Goal: Task Accomplishment & Management: Use online tool/utility

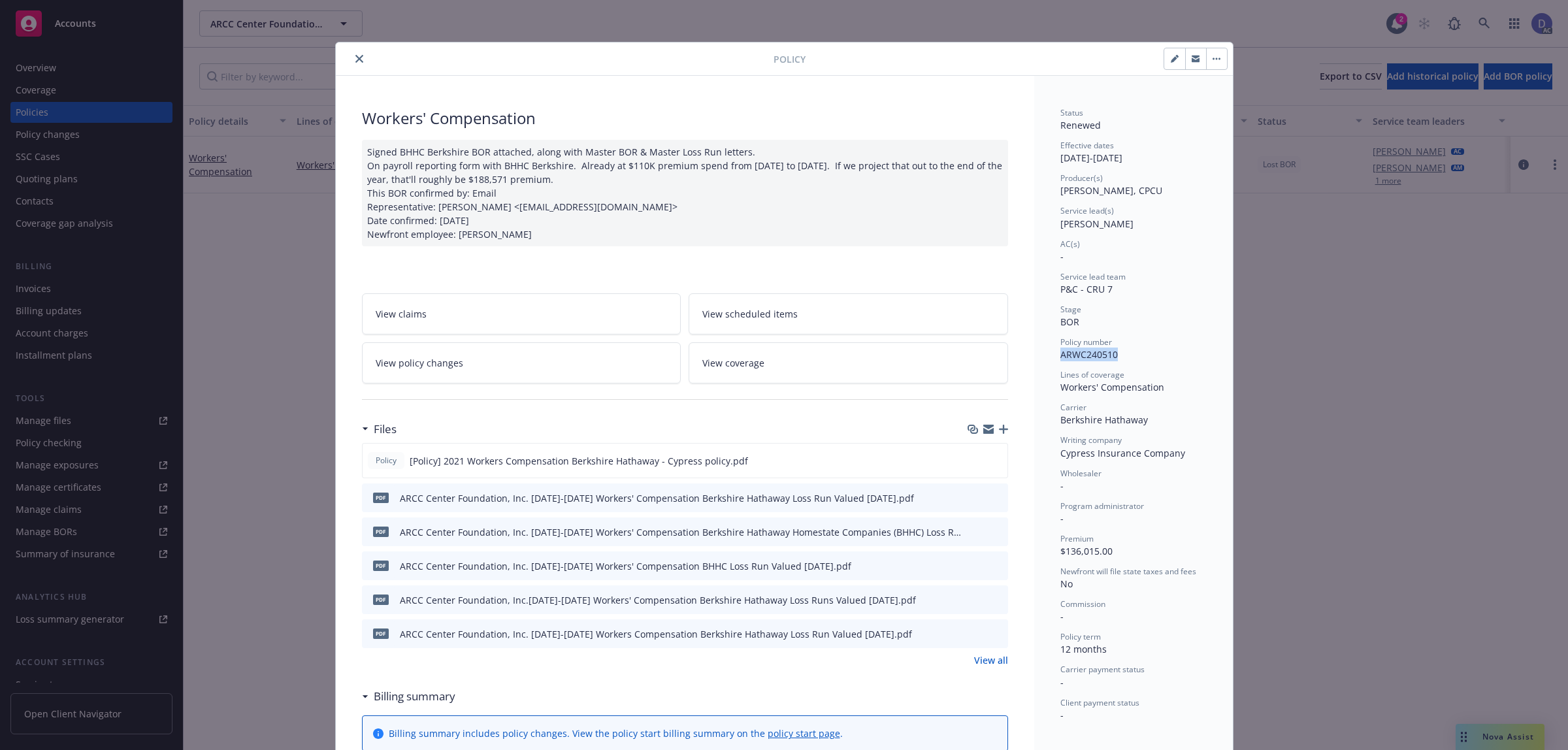
click at [355, 62] on icon "close" at bounding box center [359, 59] width 8 height 8
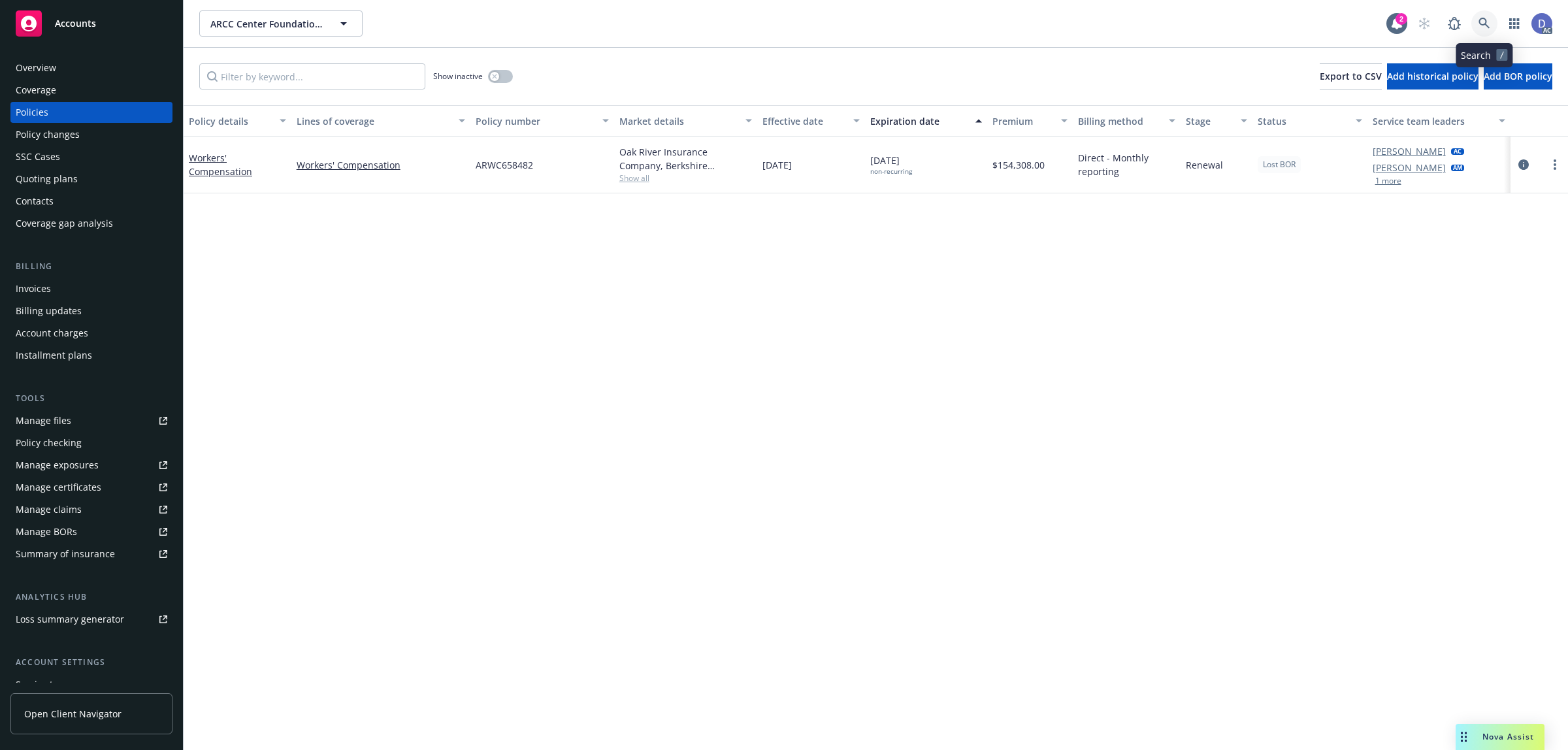
click at [1488, 27] on icon at bounding box center [1483, 22] width 11 height 11
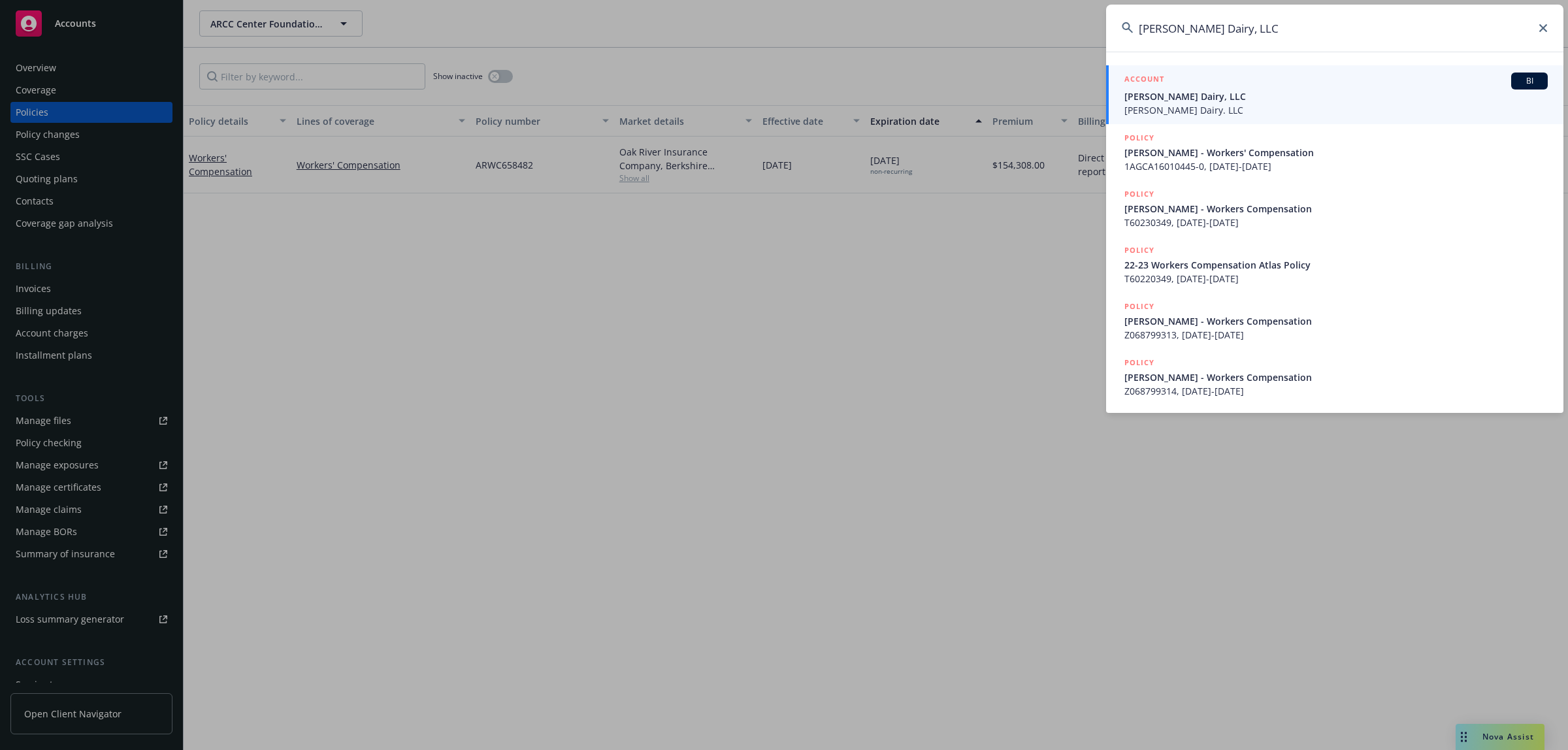
type input "Willem Postma Dairy, LLC"
click at [1259, 106] on span "Willem Postma Dairy. LLC" at bounding box center [1335, 110] width 423 height 14
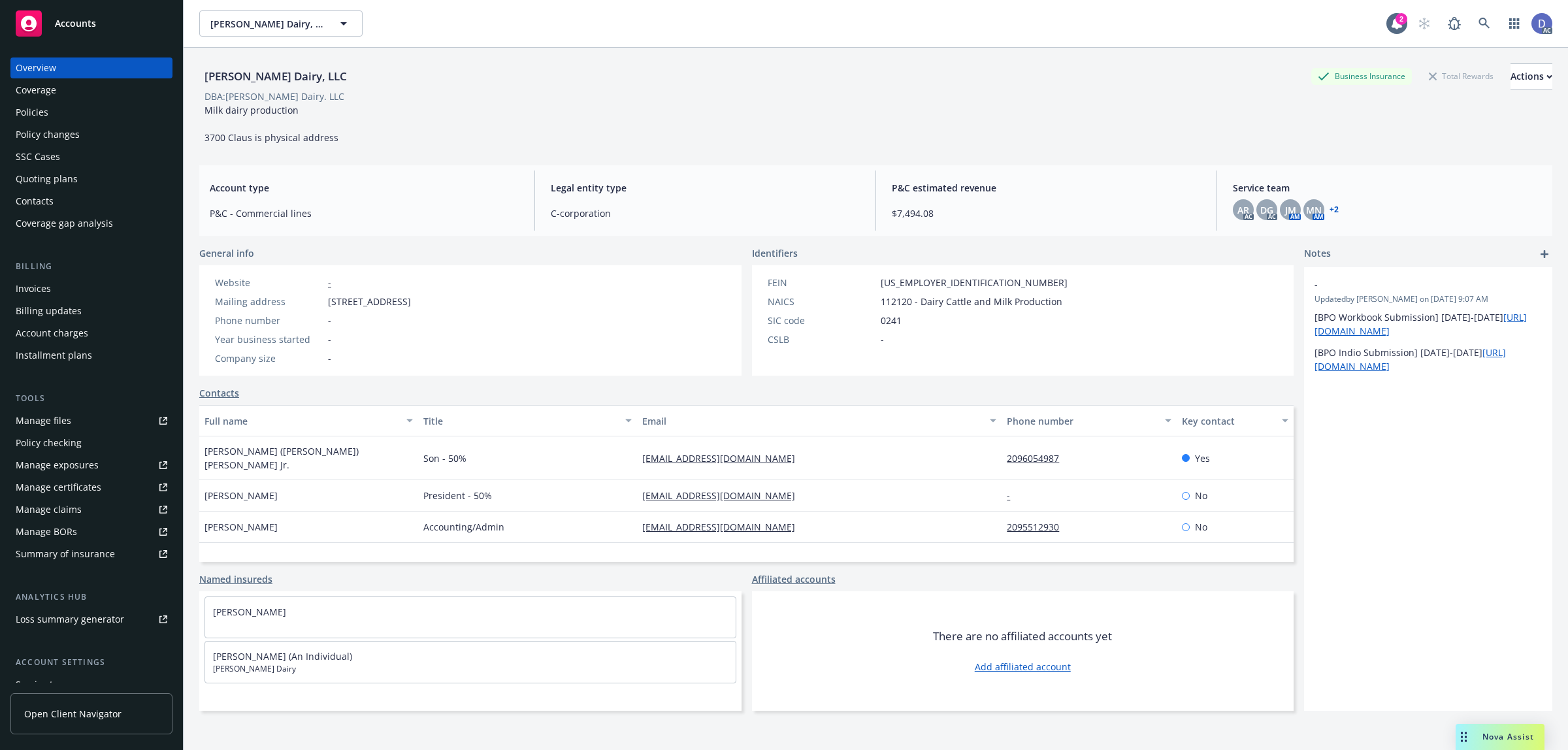
click at [60, 503] on div "Manage claims" at bounding box center [48, 510] width 66 height 21
click at [58, 421] on div "Manage files" at bounding box center [42, 421] width 55 height 21
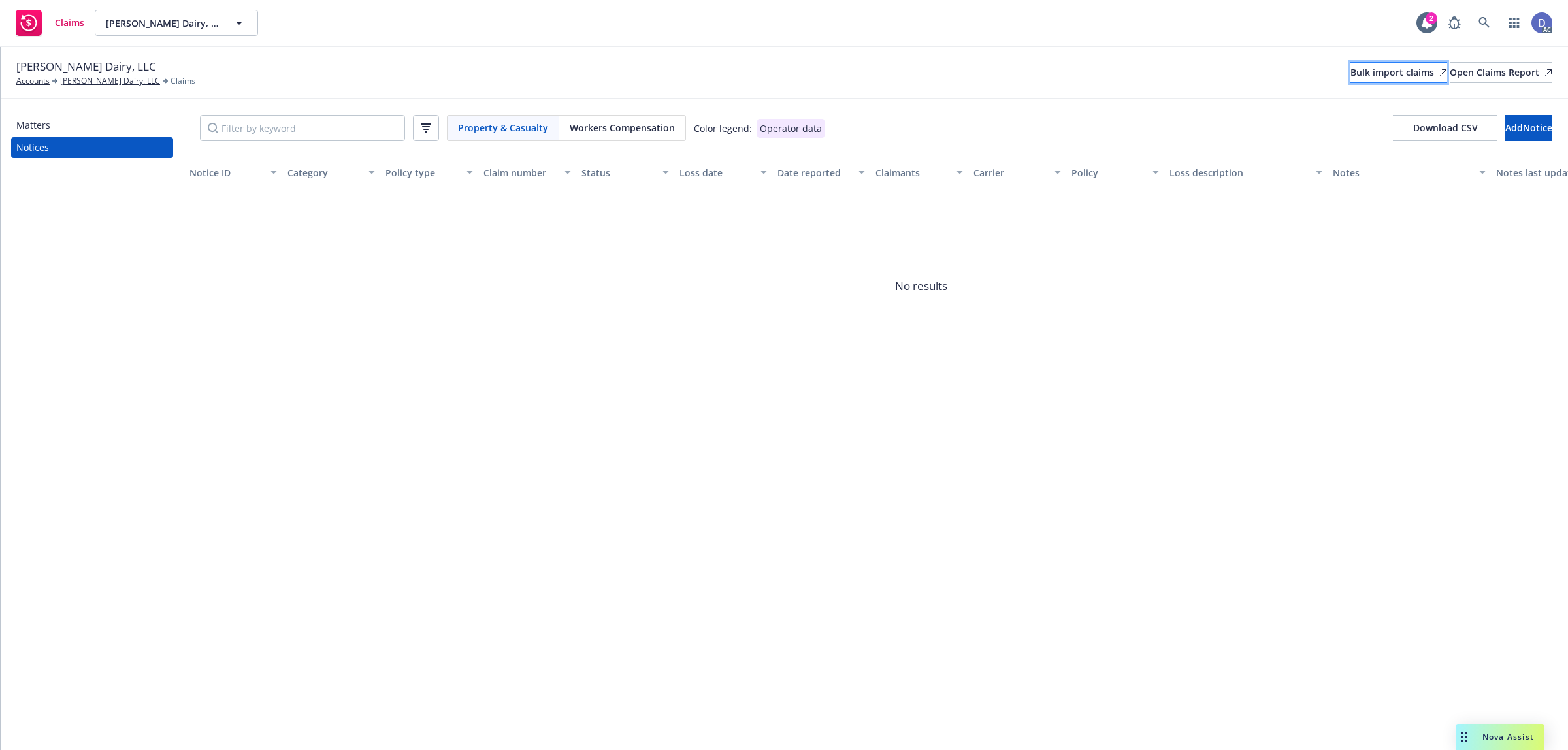
click at [1350, 82] on div "Bulk import claims" at bounding box center [1398, 72] width 97 height 19
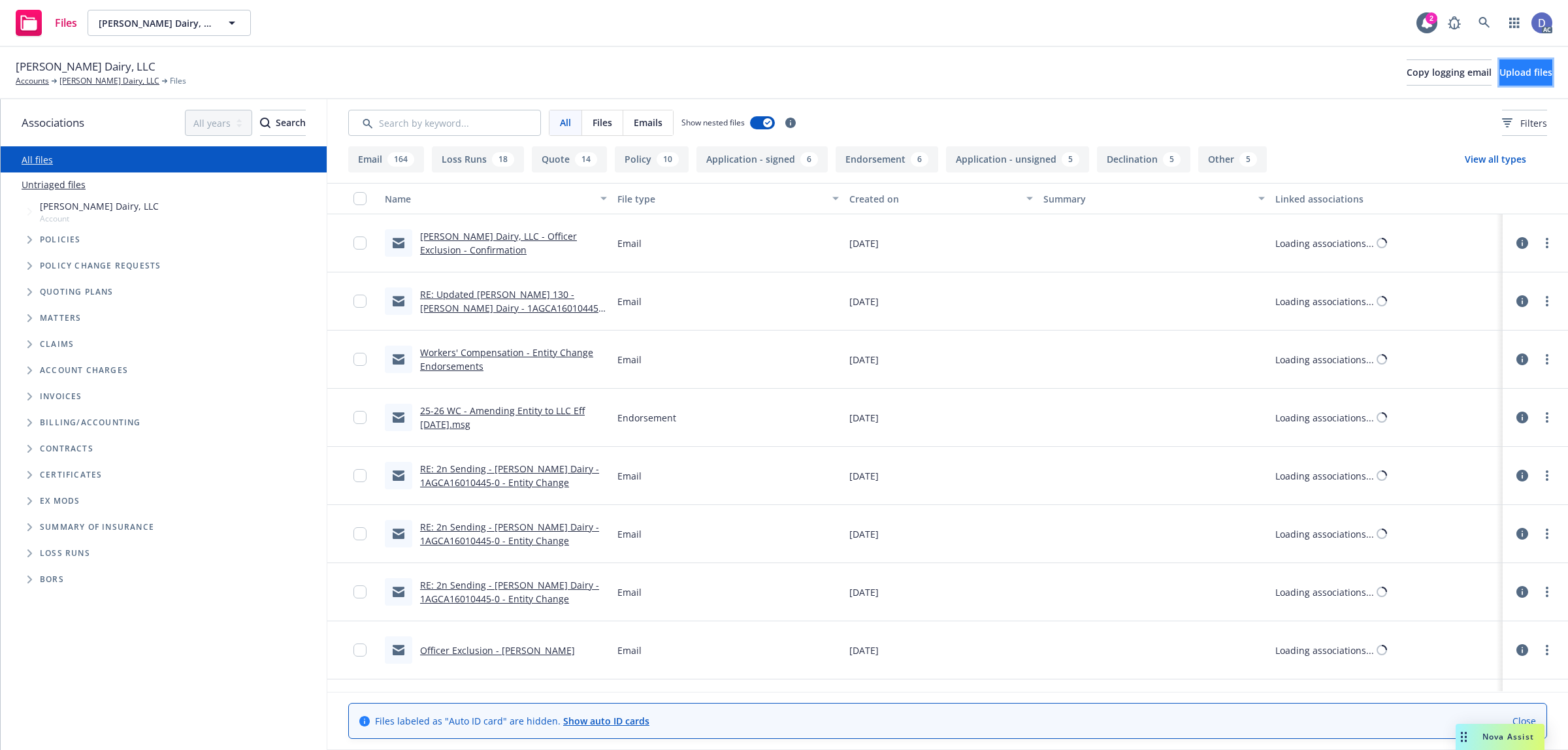
click at [1498, 76] on span "Upload files" at bounding box center [1525, 71] width 53 height 13
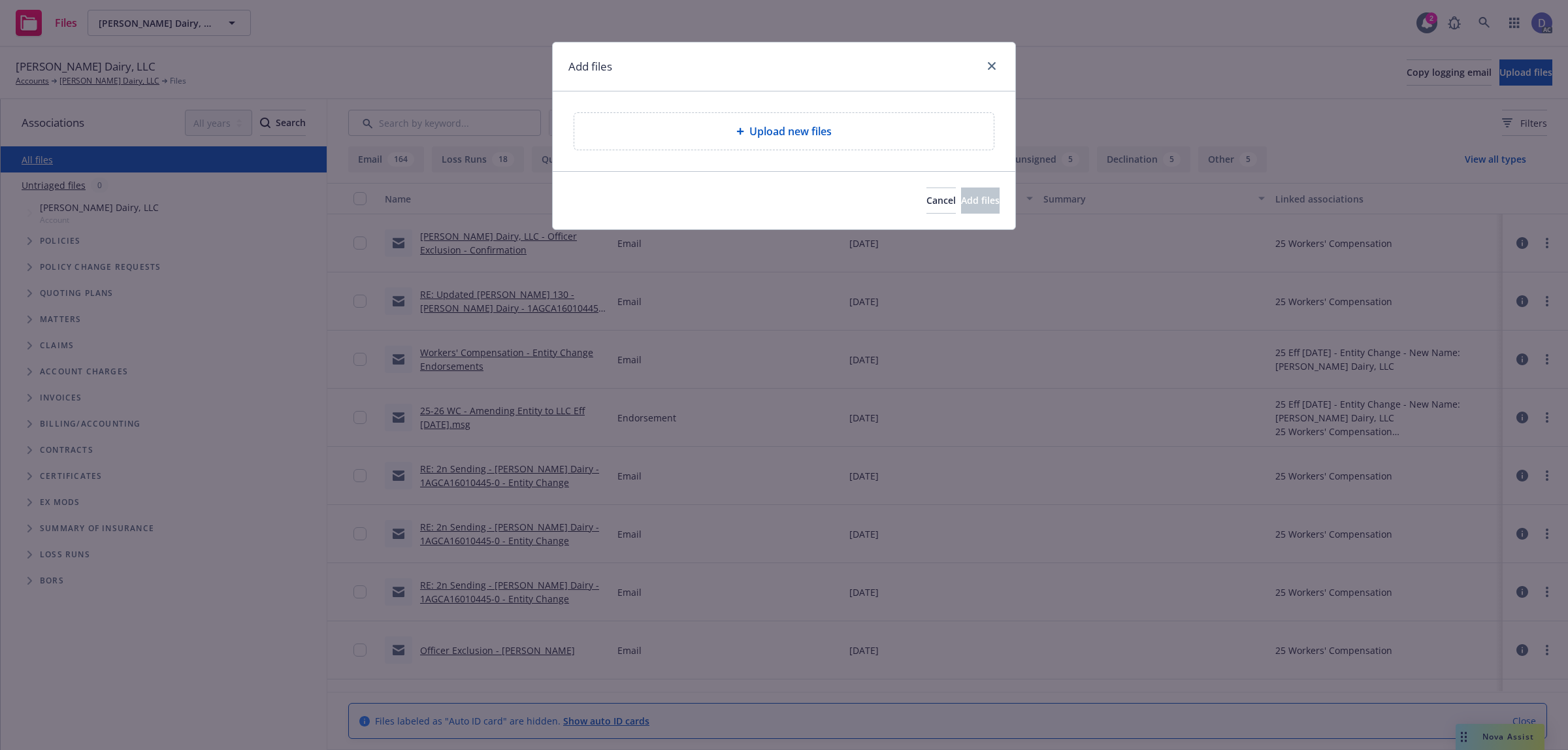
click at [837, 127] on div "Upload new files" at bounding box center [783, 131] width 399 height 15
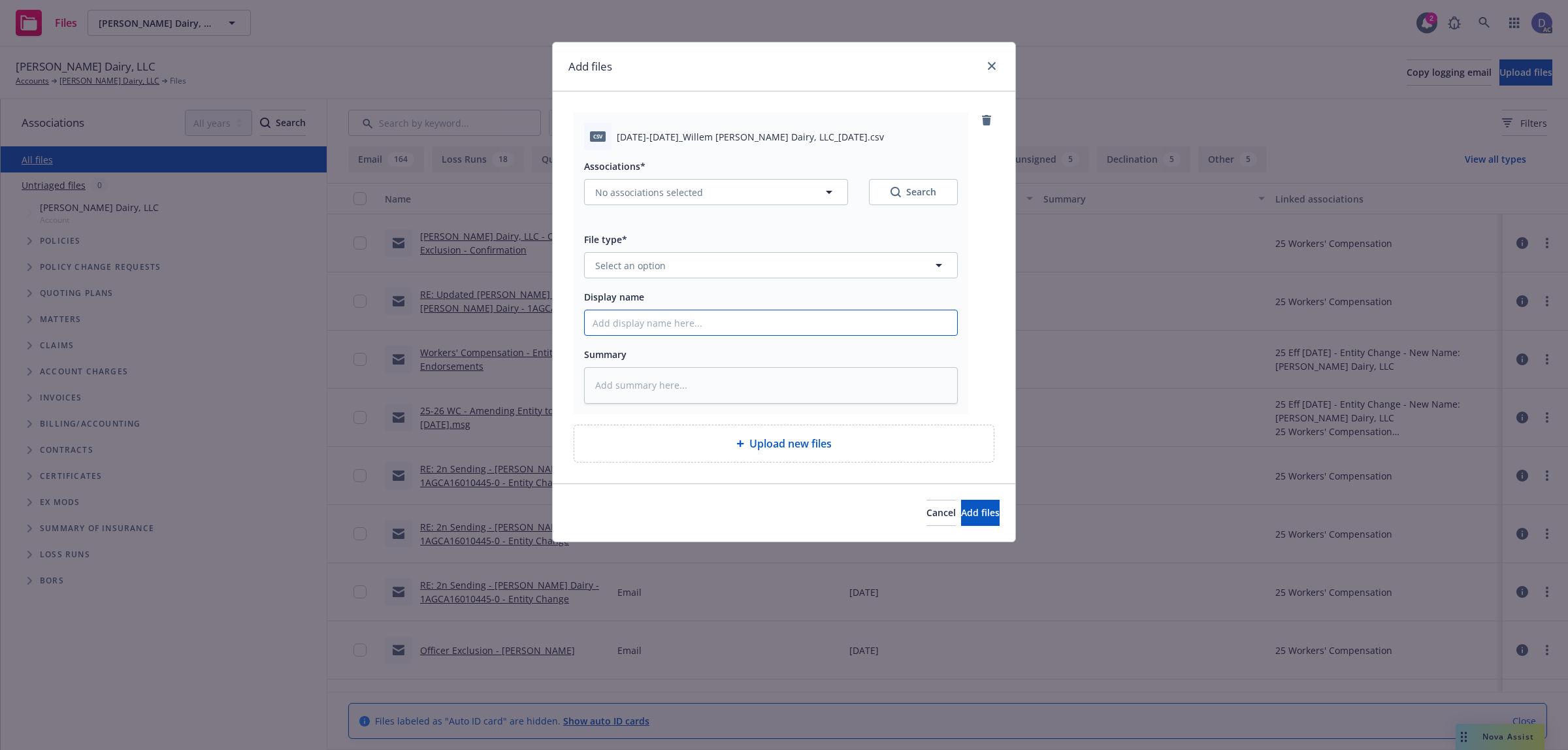
click at [876, 328] on input "Display name" at bounding box center [770, 322] width 373 height 25
paste input "2019-2022_Willem Postma Dairy, LLC_10-3-2024"
type input "2019-2022_Willem Postma Dairy, LLC_10-3-2024"
type textarea "x"
type input "2019-2022_Willem Postma Dairy, LLC_10-3-2024"
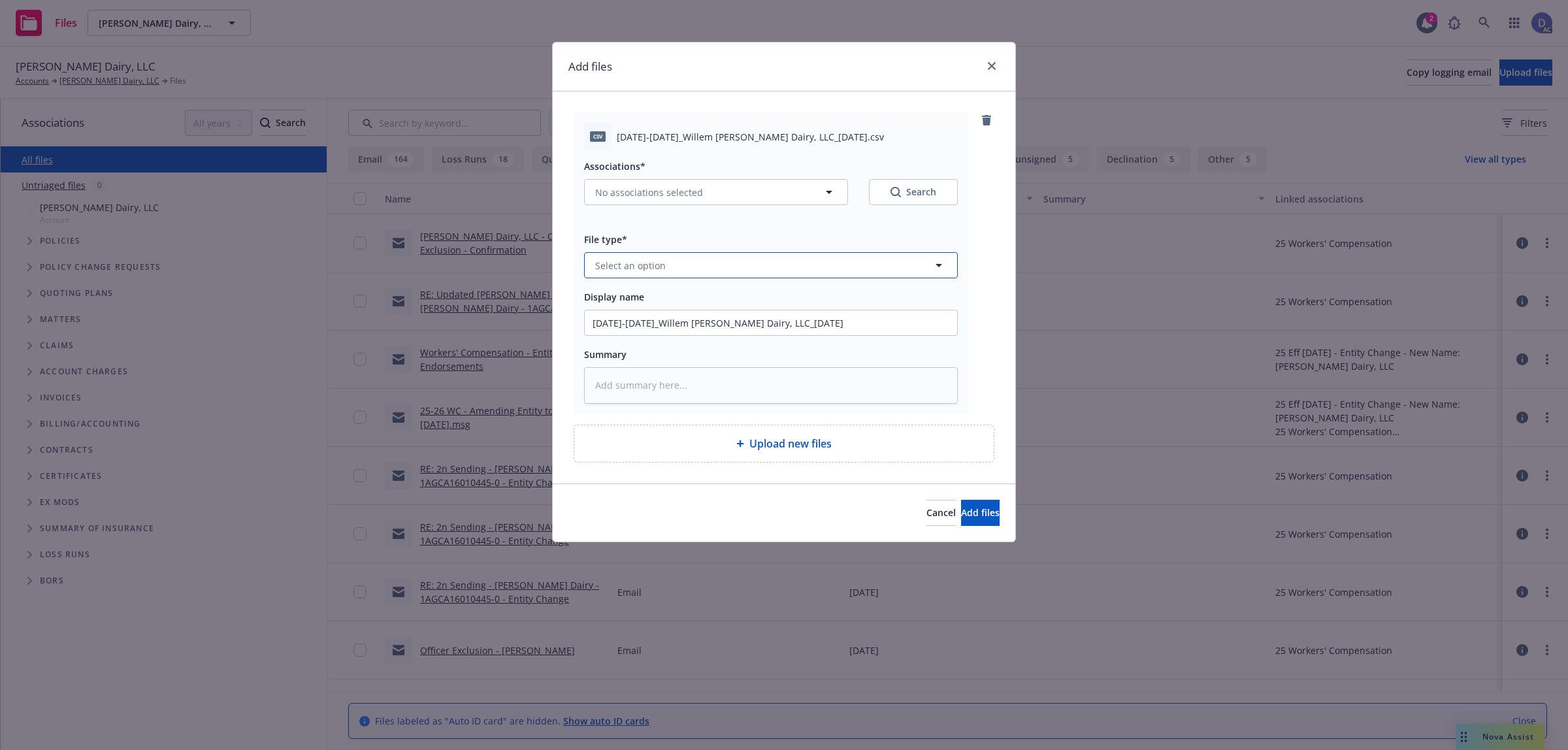
click at [880, 266] on button "Select an option" at bounding box center [770, 264] width 374 height 26
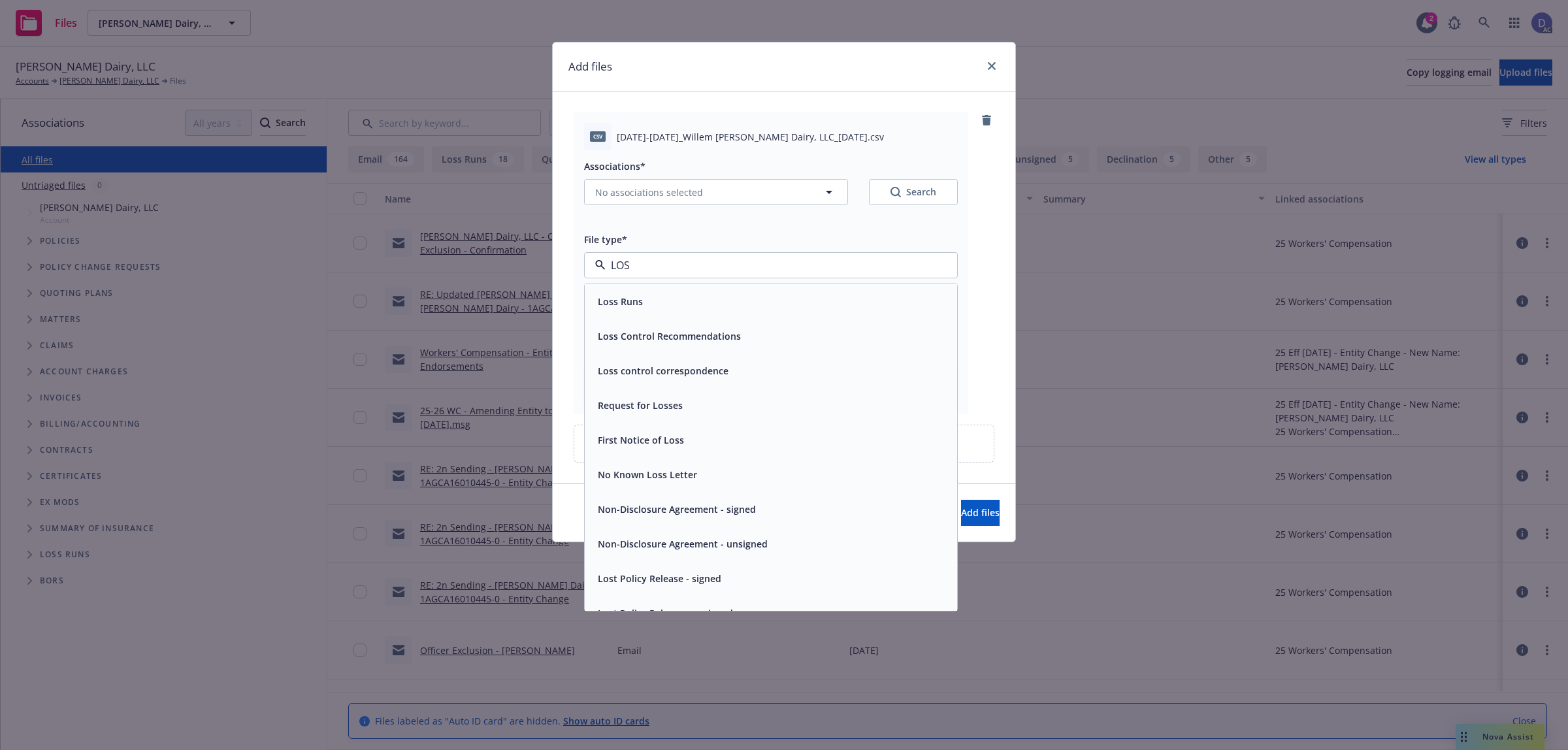
type input "LOSS"
click at [834, 304] on div "Loss Runs" at bounding box center [770, 301] width 356 height 19
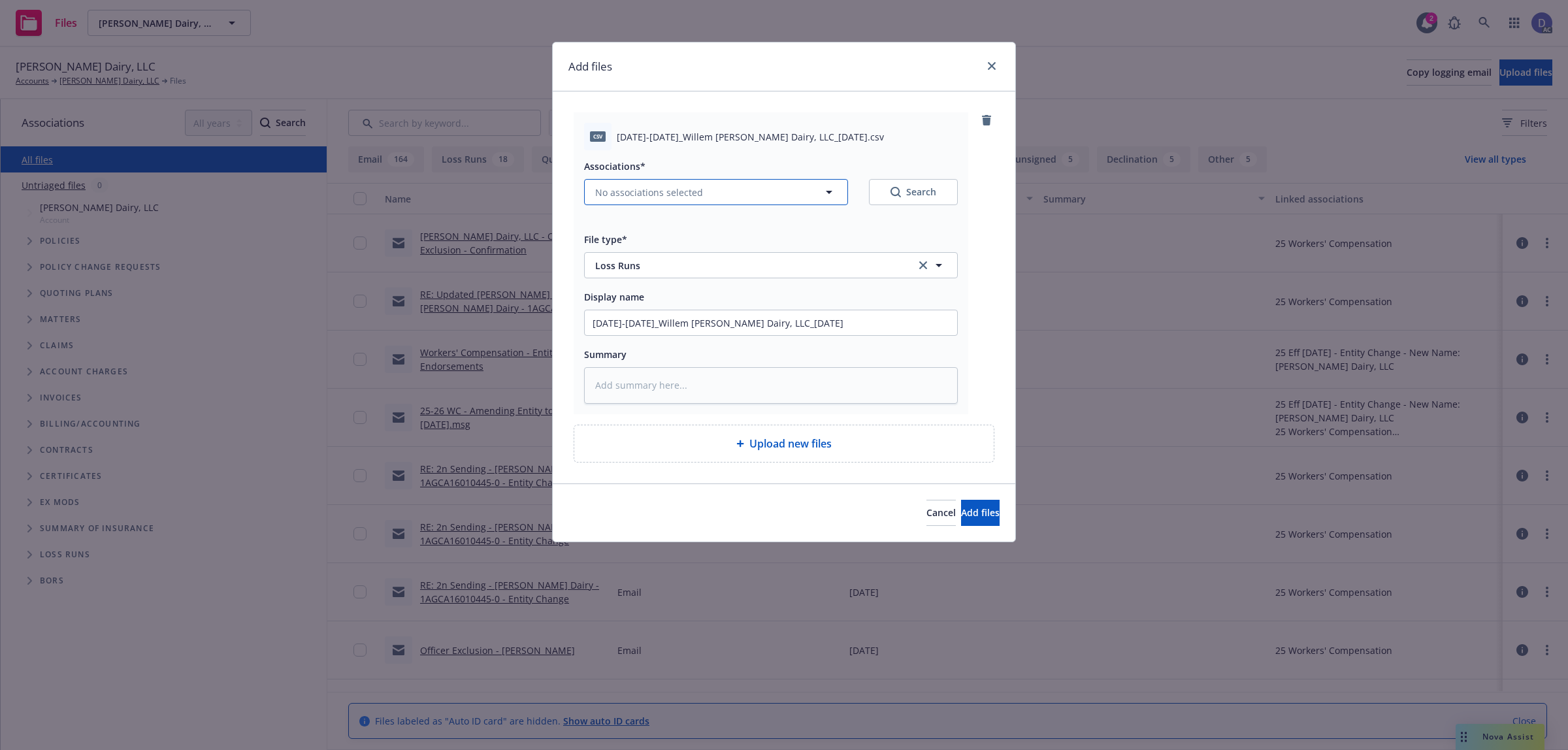
click at [680, 200] on button "No associations selected" at bounding box center [715, 191] width 264 height 26
type textarea "x"
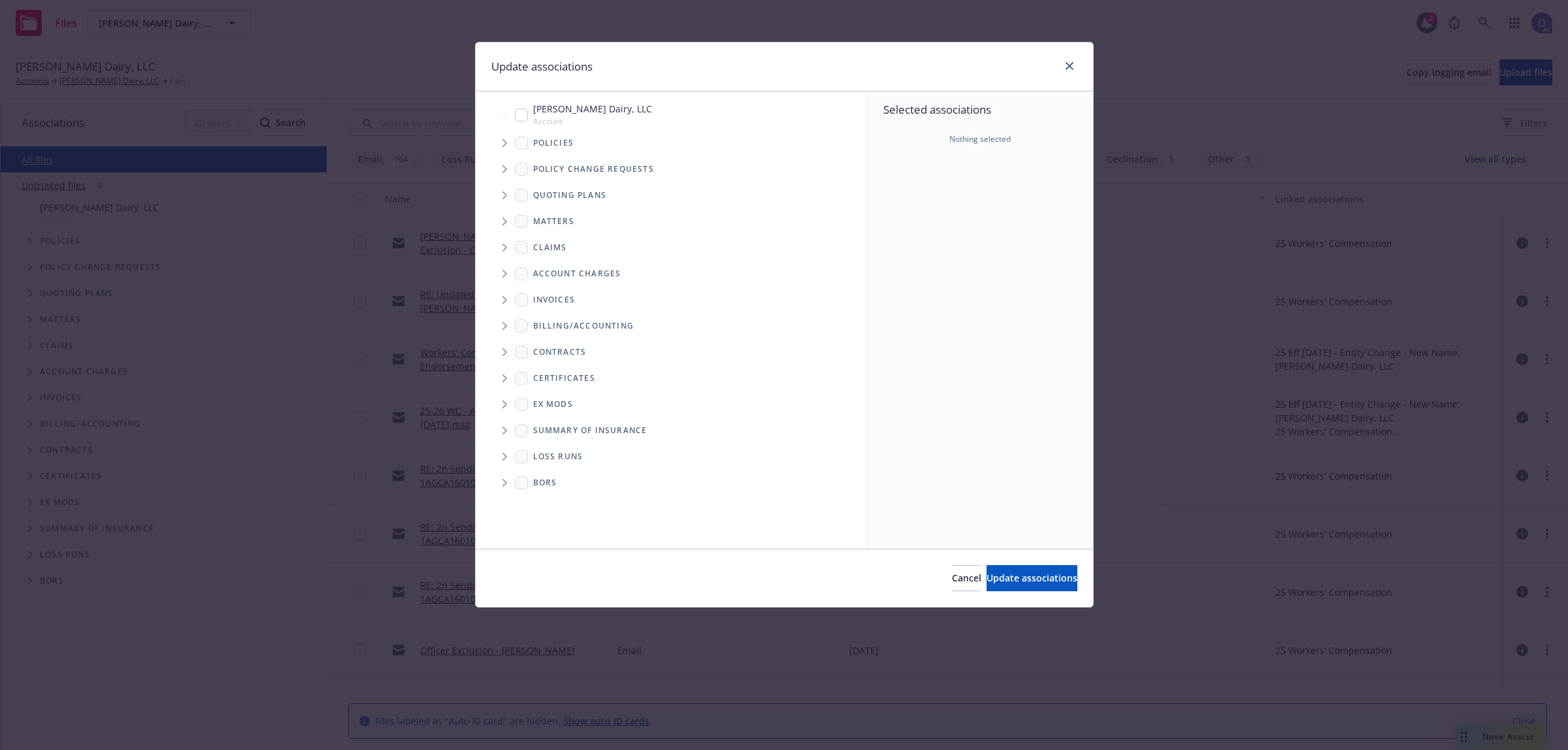
click at [504, 149] on span "Tree Example" at bounding box center [504, 143] width 21 height 21
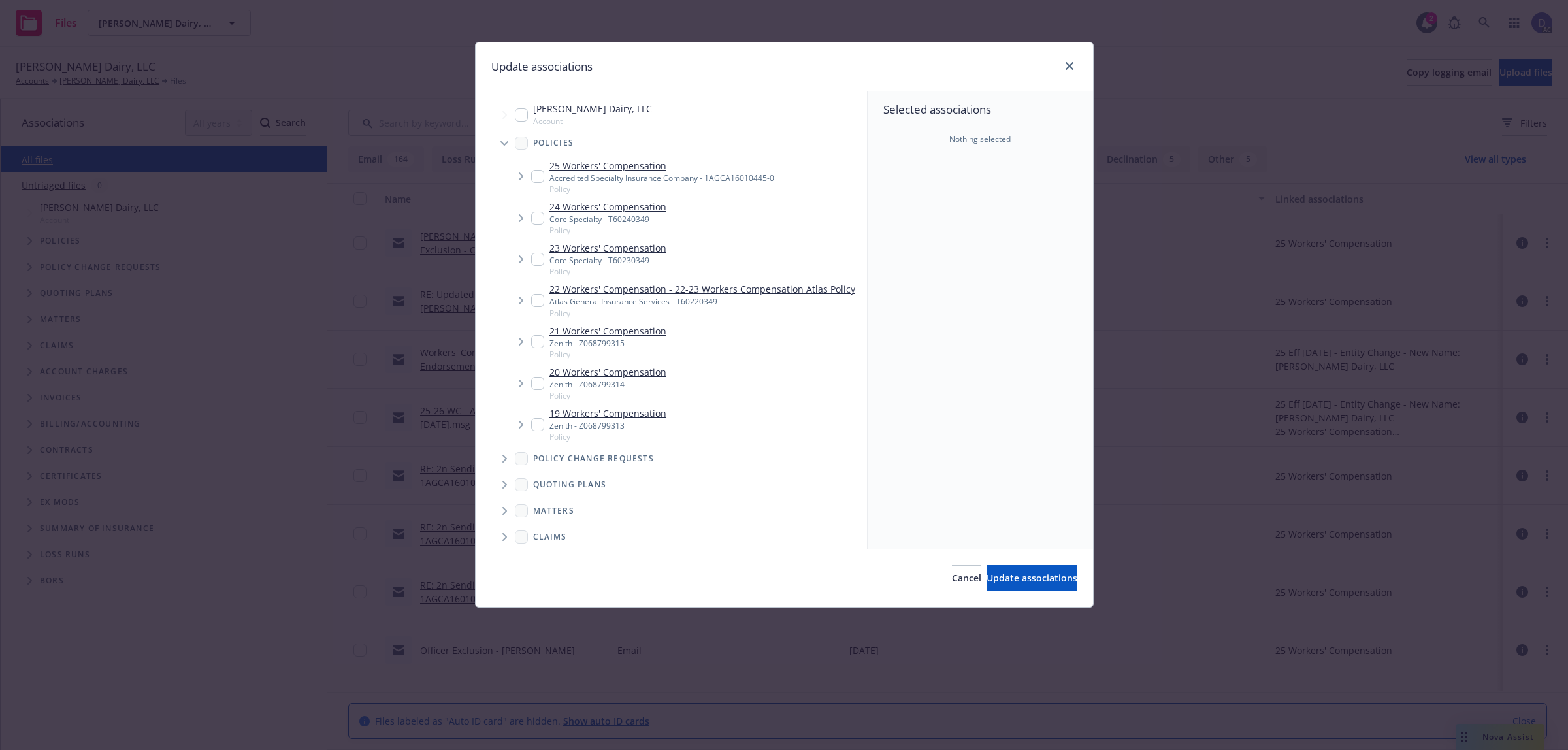
click at [918, 255] on div "Selected associations Nothing selected" at bounding box center [979, 320] width 225 height 458
click at [614, 337] on link "21 Workers' Compensation" at bounding box center [607, 331] width 117 height 14
checkbox input "true"
click at [986, 573] on span "Update associations" at bounding box center [1031, 577] width 91 height 13
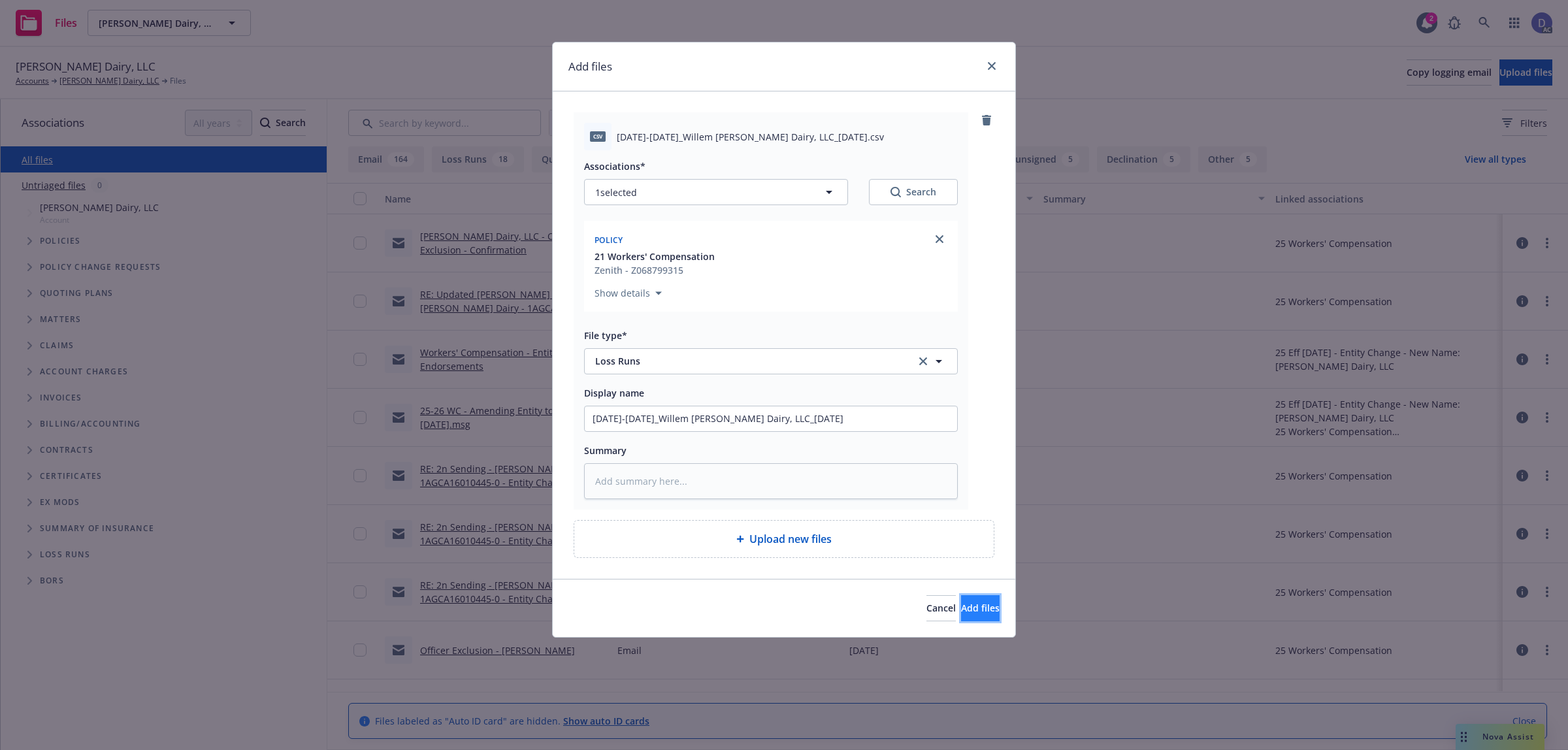
click at [962, 607] on span "Add files" at bounding box center [980, 607] width 39 height 13
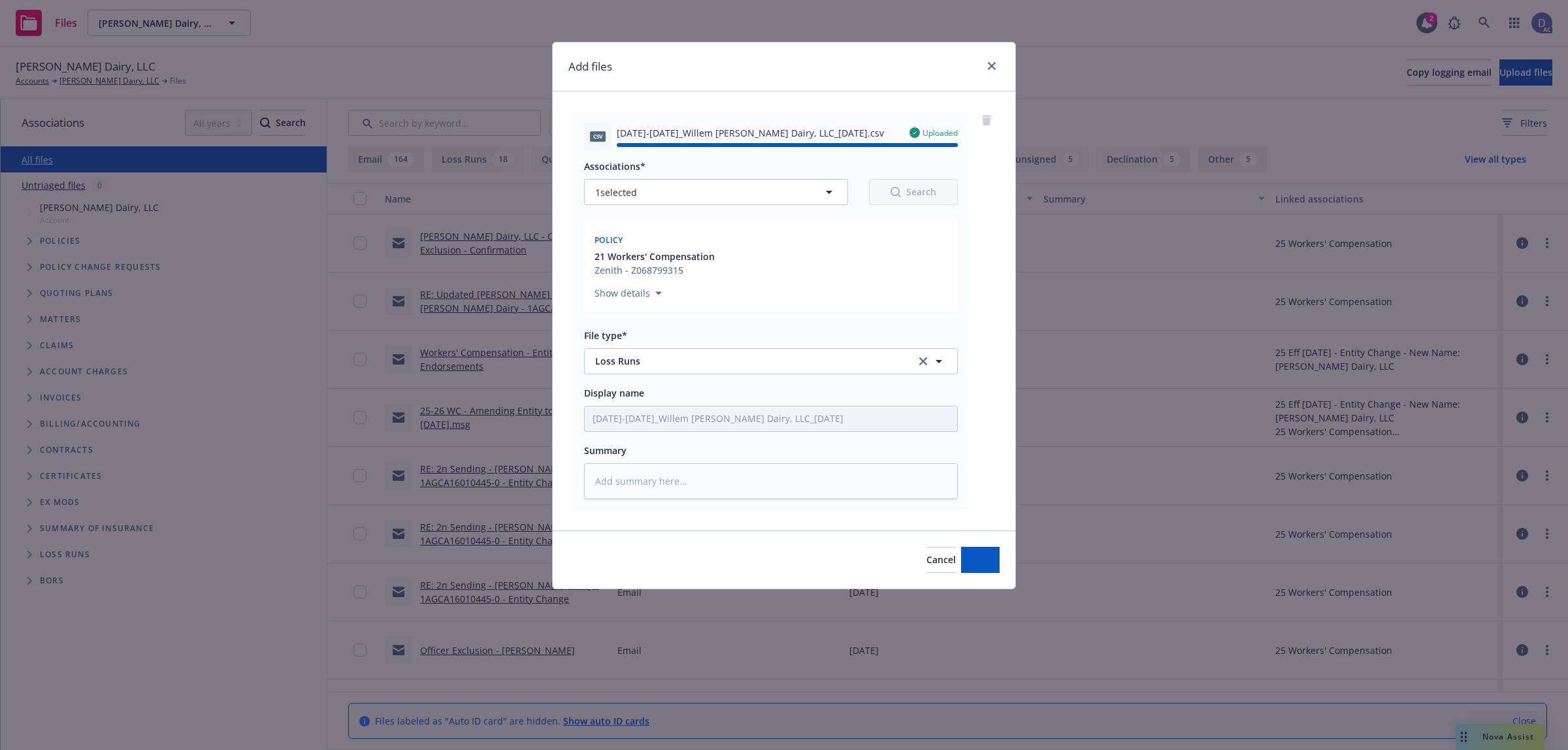
type textarea "x"
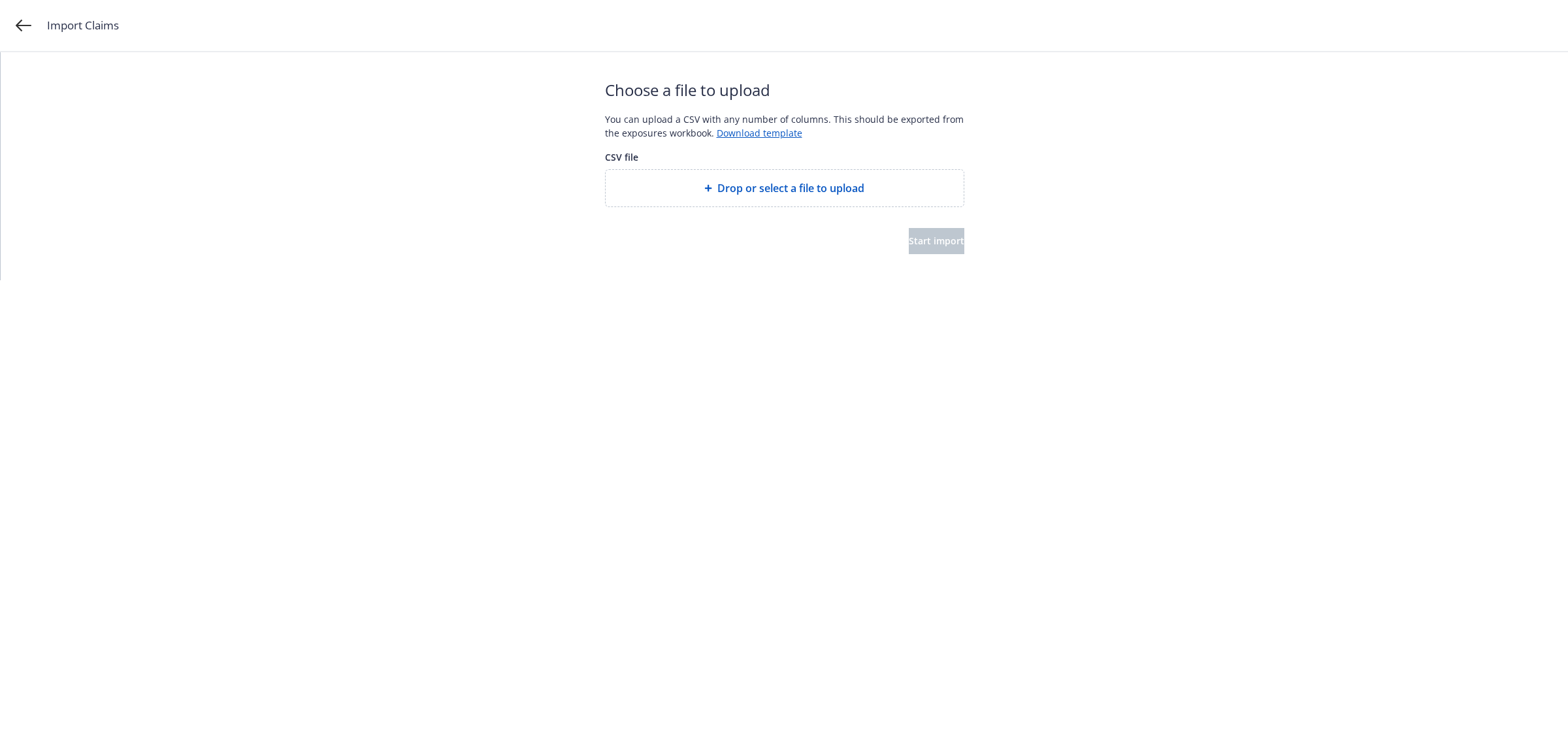
click at [820, 191] on span "Drop or select a file to upload" at bounding box center [791, 188] width 147 height 15
click at [930, 238] on span "Start import" at bounding box center [936, 240] width 55 height 13
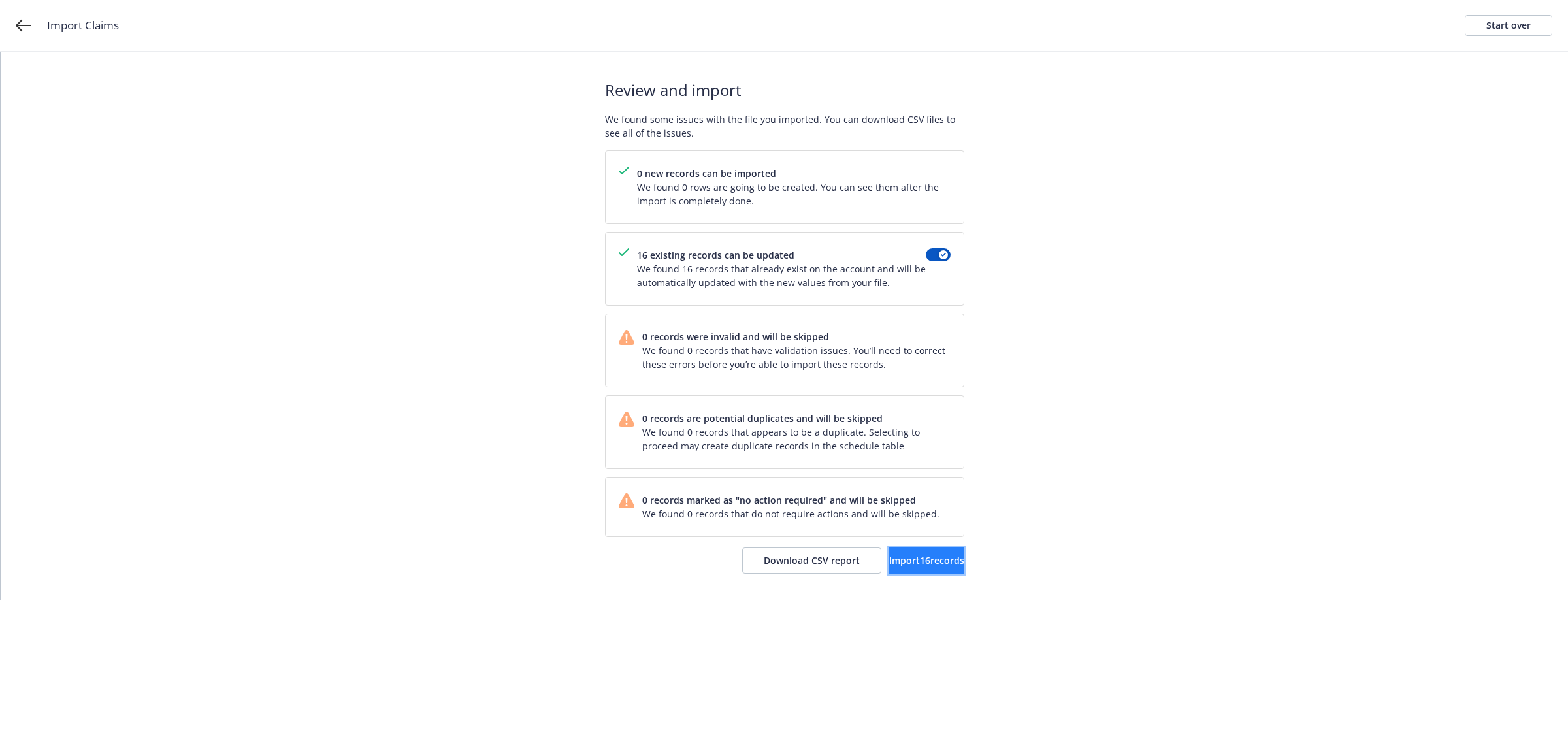
click at [899, 563] on span "Import 16 records" at bounding box center [927, 560] width 75 height 13
click at [904, 562] on span "View accounts" at bounding box center [910, 560] width 64 height 13
